Goal: Transaction & Acquisition: Book appointment/travel/reservation

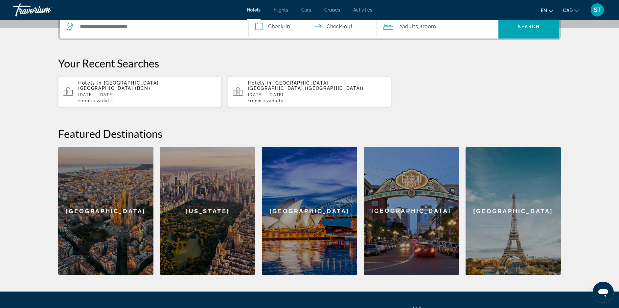
scroll to position [111, 0]
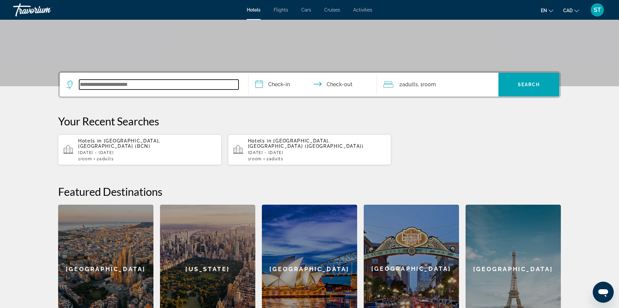
click at [108, 89] on input "Search widget" at bounding box center [158, 85] width 159 height 10
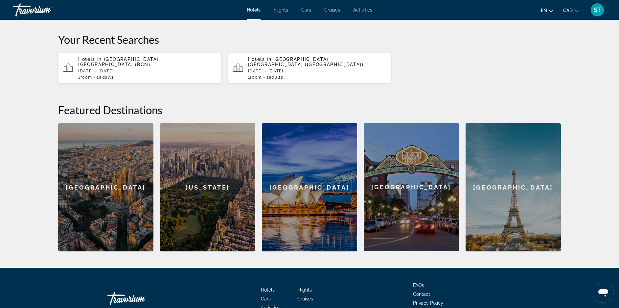
scroll to position [176, 0]
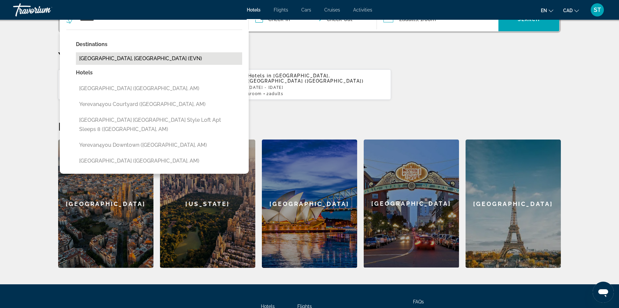
click at [88, 65] on button "[GEOGRAPHIC_DATA], [GEOGRAPHIC_DATA] (EVN)" at bounding box center [159, 58] width 166 height 12
type input "**********"
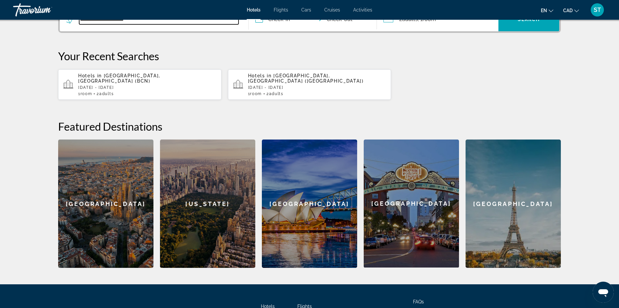
scroll to position [193, 0]
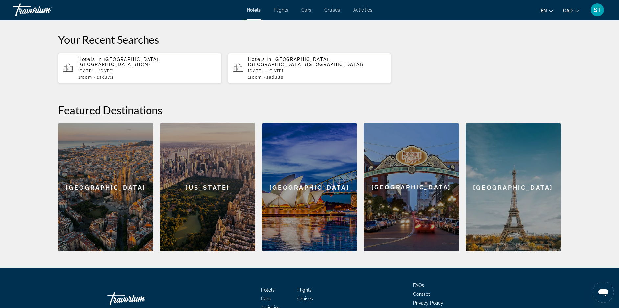
click at [270, 17] on input "**********" at bounding box center [314, 4] width 131 height 26
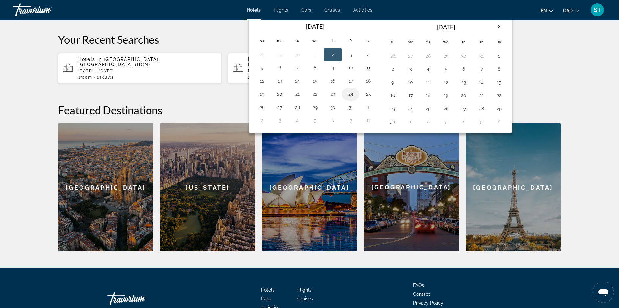
click at [346, 99] on button "24" at bounding box center [351, 93] width 11 height 9
click at [275, 112] on button "27" at bounding box center [280, 107] width 11 height 9
type input "**********"
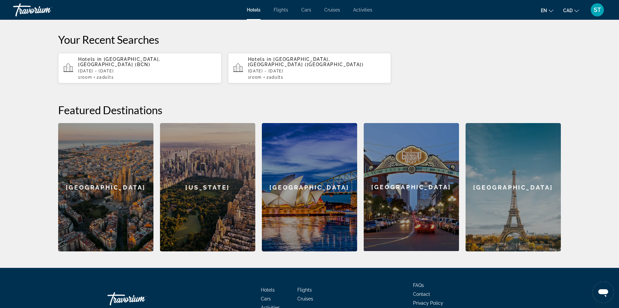
click at [418, 6] on span "Adults" at bounding box center [410, 3] width 16 height 6
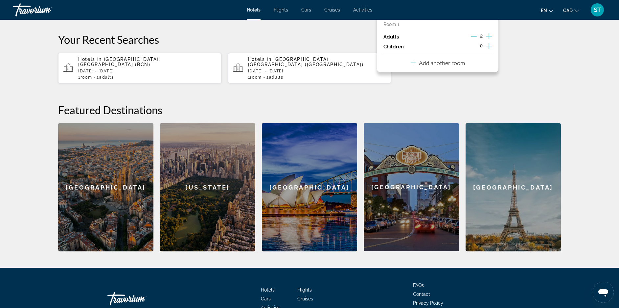
click at [477, 36] on icon "Decrement adults" at bounding box center [474, 36] width 6 height 0
click at [541, 6] on span "Search" at bounding box center [529, 2] width 22 height 5
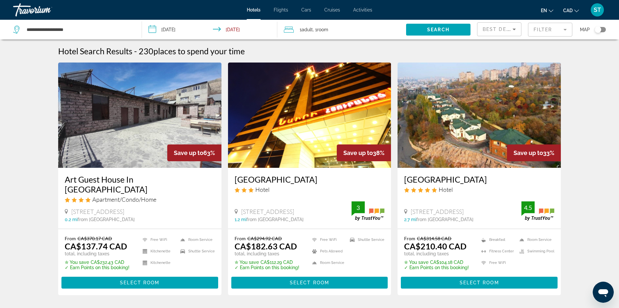
click at [604, 36] on app-hotels-search-filters "Best Deals Filter Map" at bounding box center [548, 30] width 142 height 20
click at [600, 32] on div "Toggle map" at bounding box center [600, 29] width 11 height 5
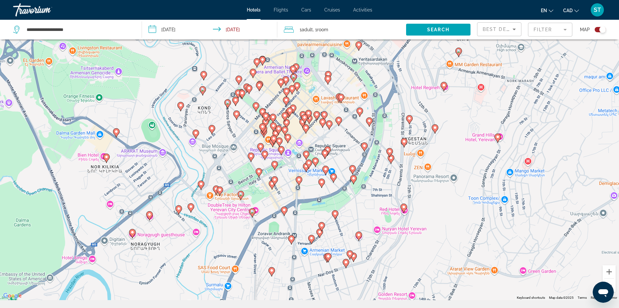
drag, startPoint x: 290, startPoint y: 126, endPoint x: 249, endPoint y: 209, distance: 93.2
click at [249, 209] on div "To activate drag with keyboard, press Alt + Enter. Once in keyboard drag state,…" at bounding box center [309, 146] width 619 height 308
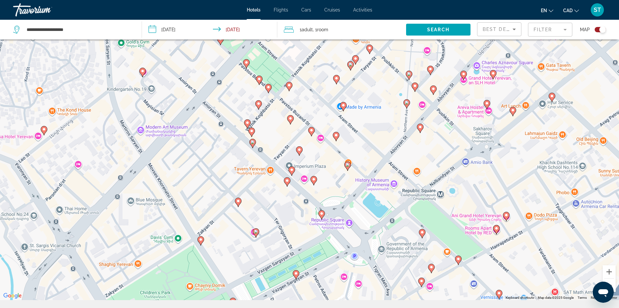
drag, startPoint x: 328, startPoint y: 221, endPoint x: 281, endPoint y: 162, distance: 74.9
click at [281, 162] on div "To activate drag with keyboard, press Alt + Enter. Once in keyboard drag state,…" at bounding box center [309, 146] width 619 height 308
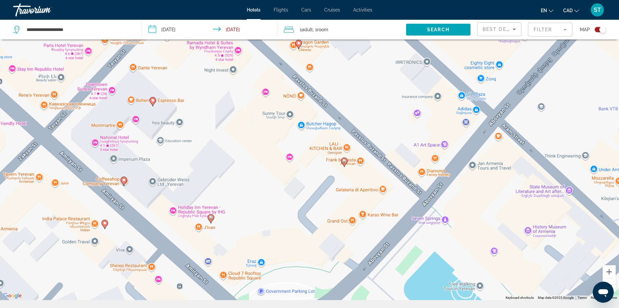
drag, startPoint x: 223, startPoint y: 110, endPoint x: 257, endPoint y: 271, distance: 164.3
click at [257, 271] on div "To activate drag with keyboard, press Alt + Enter. Once in keyboard drag state,…" at bounding box center [309, 146] width 619 height 308
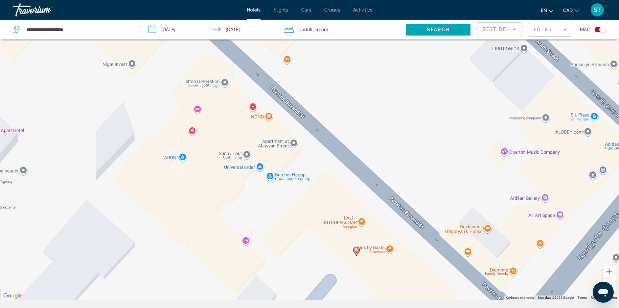
drag, startPoint x: 284, startPoint y: 152, endPoint x: 262, endPoint y: 150, distance: 22.4
click at [262, 150] on div "To activate drag with keyboard, press Alt + Enter. Once in keyboard drag state,…" at bounding box center [309, 146] width 619 height 308
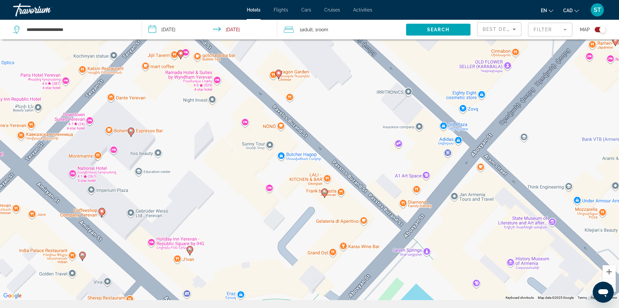
drag, startPoint x: 258, startPoint y: 200, endPoint x: 270, endPoint y: 178, distance: 25.0
click at [270, 178] on div "To activate drag with keyboard, press Alt + Enter. Once in keyboard drag state,…" at bounding box center [309, 146] width 619 height 308
click at [132, 133] on image "Main content" at bounding box center [131, 131] width 4 height 4
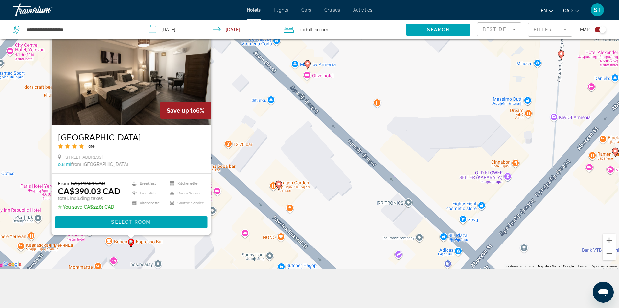
scroll to position [95, 0]
click at [140, 219] on span "Select Room" at bounding box center [130, 221] width 39 height 5
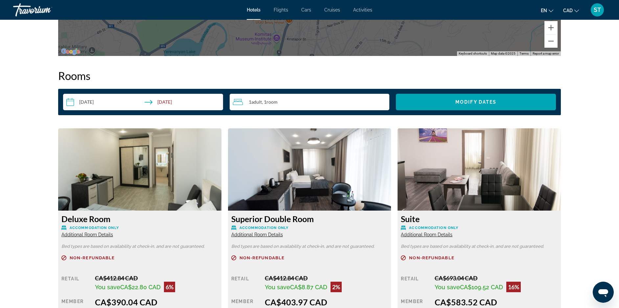
scroll to position [739, 0]
